Goal: Contribute content

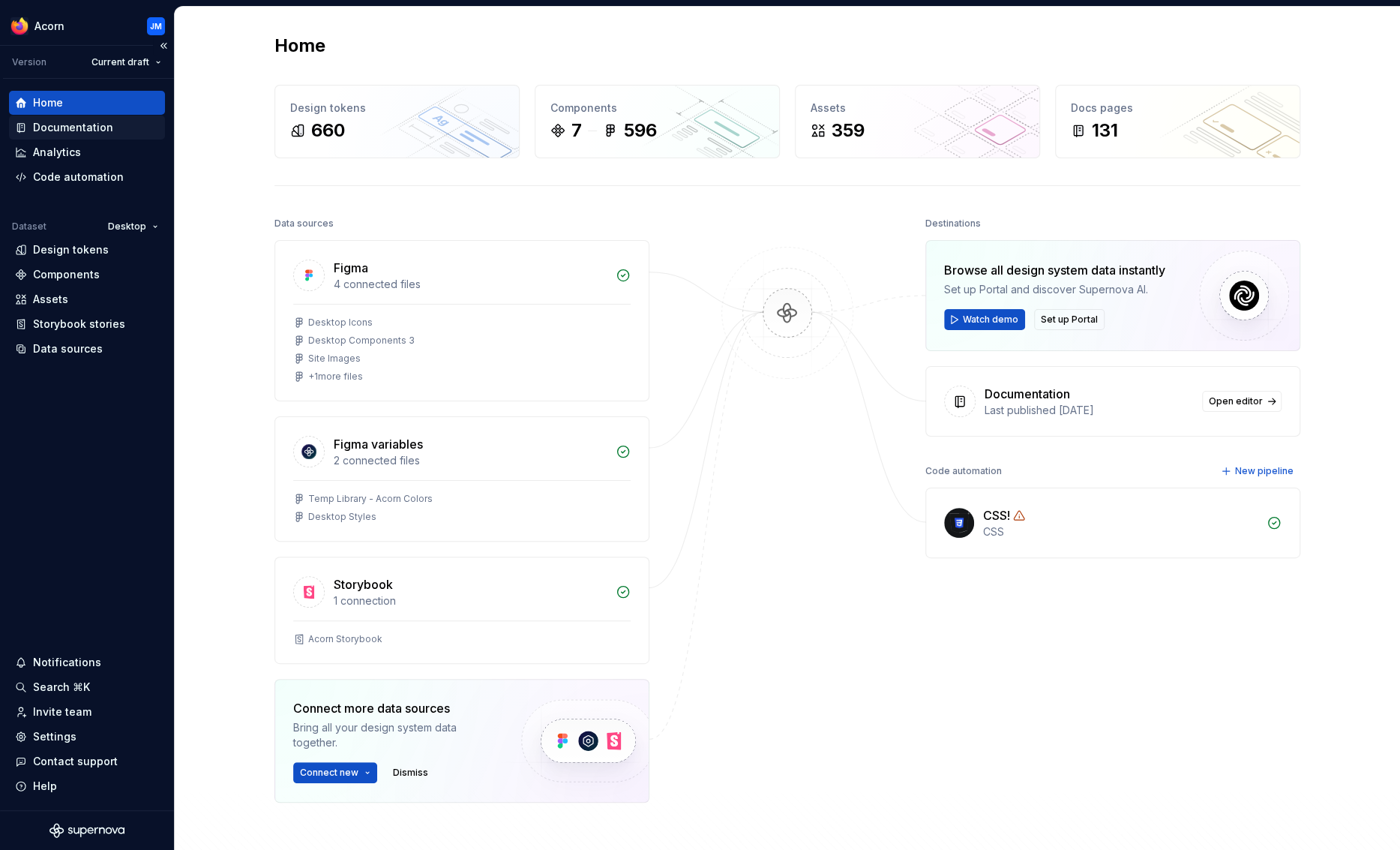
click at [76, 129] on div "Documentation" at bounding box center [73, 128] width 80 height 15
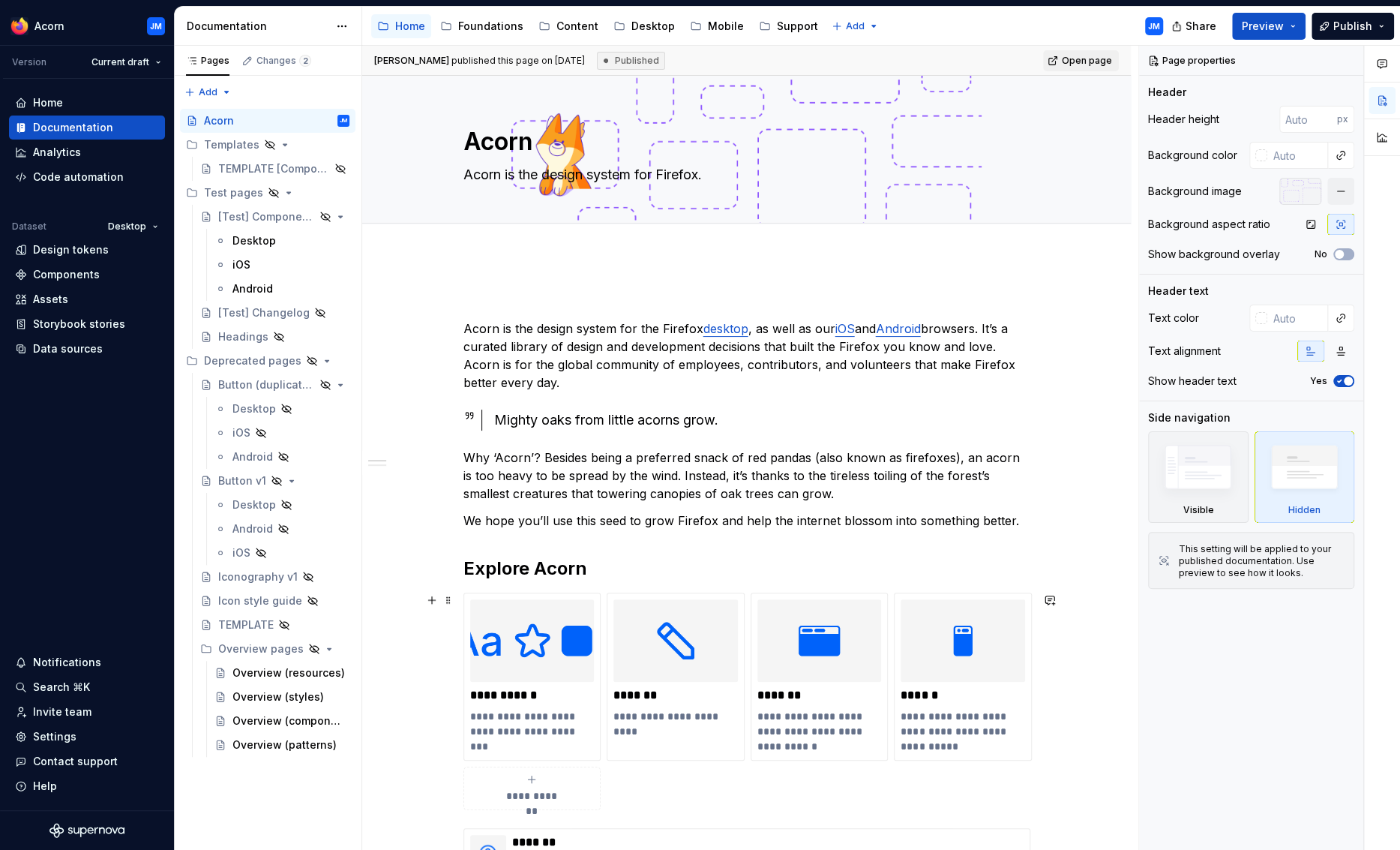
type textarea "*"
